Goal: Register for event/course

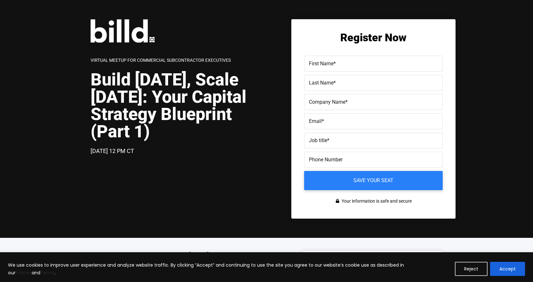
click at [332, 62] on span "First Name" at bounding box center [321, 64] width 25 height 6
click at [332, 62] on input "First Name *" at bounding box center [373, 64] width 139 height 16
type input "[PERSON_NAME]"
click at [316, 85] on span "Last Name" at bounding box center [321, 83] width 25 height 6
click at [316, 85] on input "Last Name *" at bounding box center [373, 83] width 139 height 16
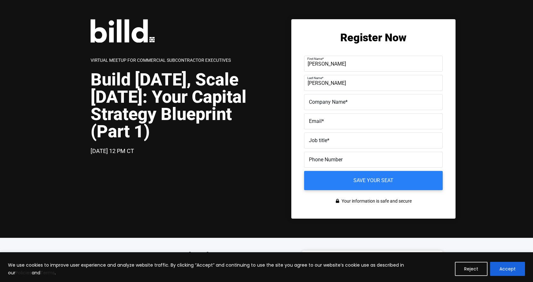
type input "[PERSON_NAME]"
type input "BVO Capital LLC"
type input "[EMAIL_ADDRESS][DOMAIN_NAME]"
type input "[PHONE_NUMBER]"
click at [343, 140] on label "Job title *" at bounding box center [373, 140] width 129 height 9
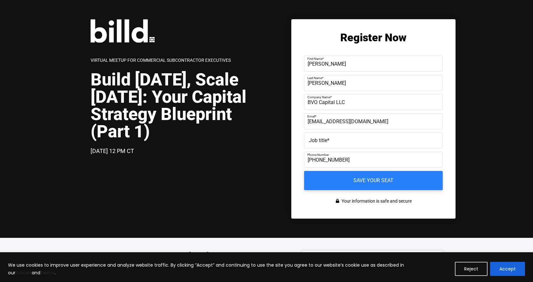
click at [343, 140] on input "Job title *" at bounding box center [373, 141] width 139 height 16
type input "Managing Partner"
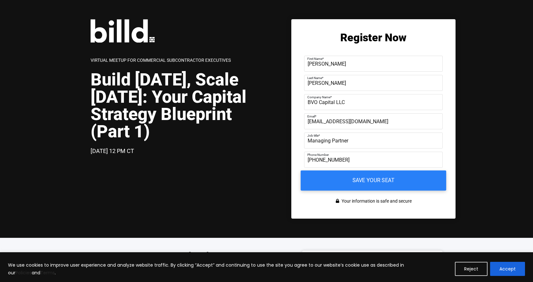
click at [372, 180] on input "Save your seat" at bounding box center [374, 181] width 146 height 20
